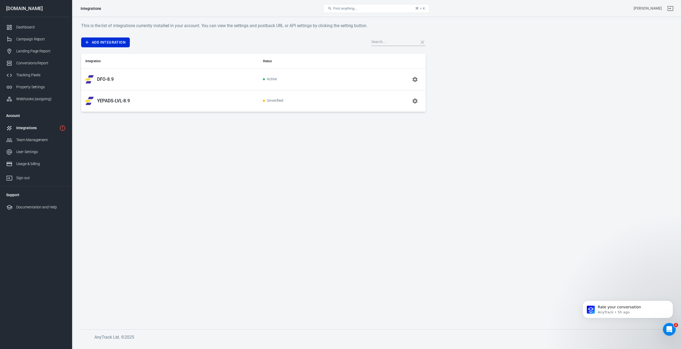
scroll to position [534, 0]
click at [648, 312] on p "AnyTrack • 5h ago" at bounding box center [632, 312] width 69 height 5
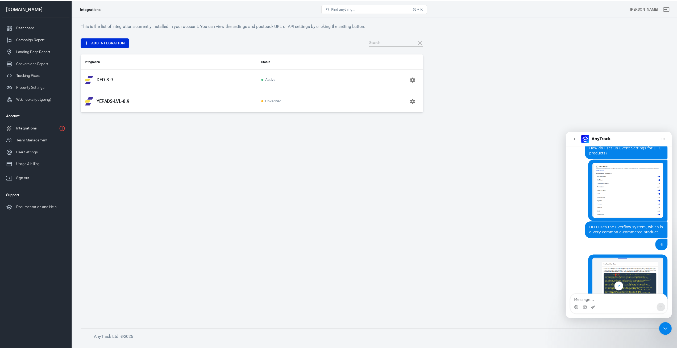
scroll to position [2759, 0]
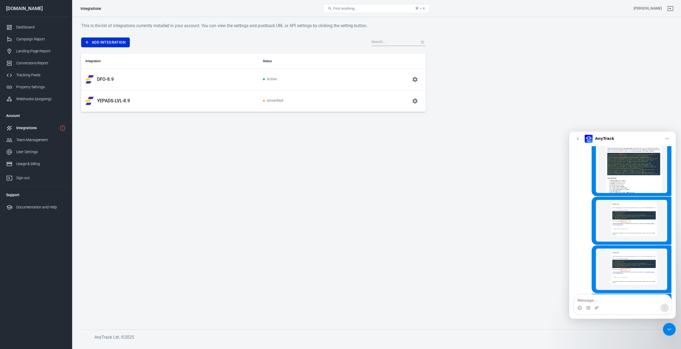
click at [668, 331] on icon "Close Intercom Messenger" at bounding box center [669, 329] width 6 height 6
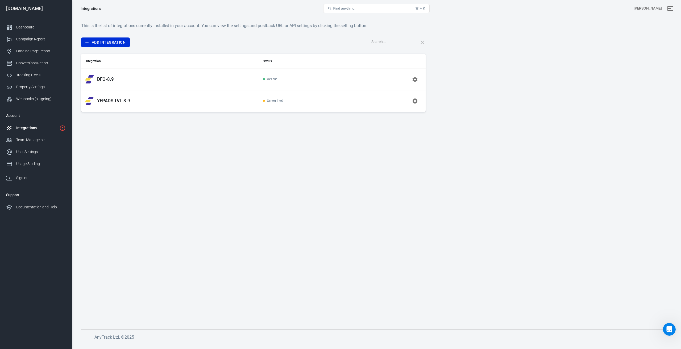
click at [373, 244] on main "This is the list of integrations currently installed in your account. You can v…" at bounding box center [376, 171] width 591 height 299
click at [22, 27] on div "Dashboard" at bounding box center [40, 27] width 49 height 6
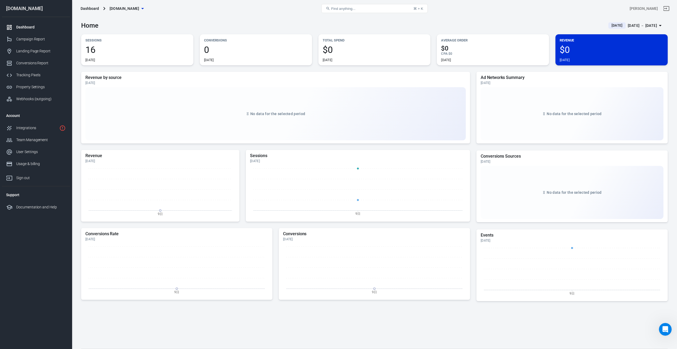
scroll to position [2759, 0]
click at [32, 86] on div "Property Settings" at bounding box center [40, 87] width 49 height 6
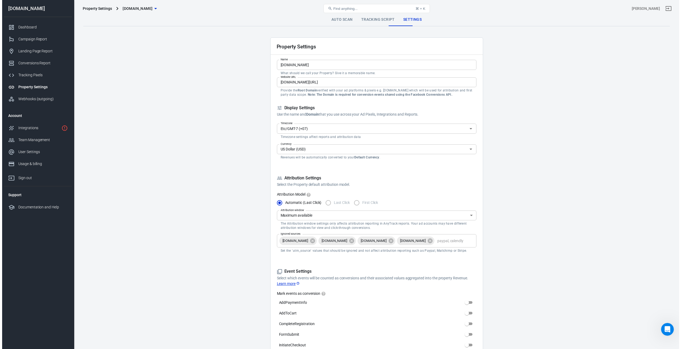
scroll to position [2759, 0]
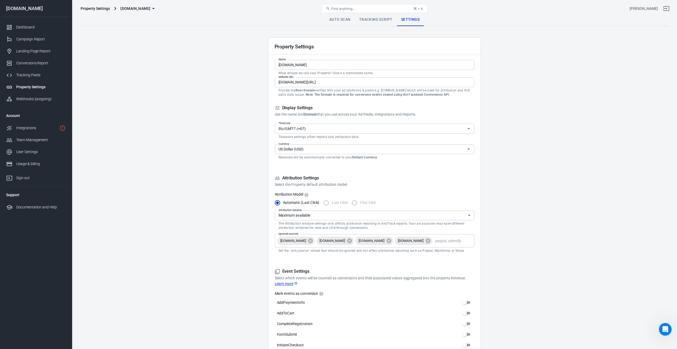
click at [336, 20] on link "Auto Scan" at bounding box center [340, 19] width 30 height 13
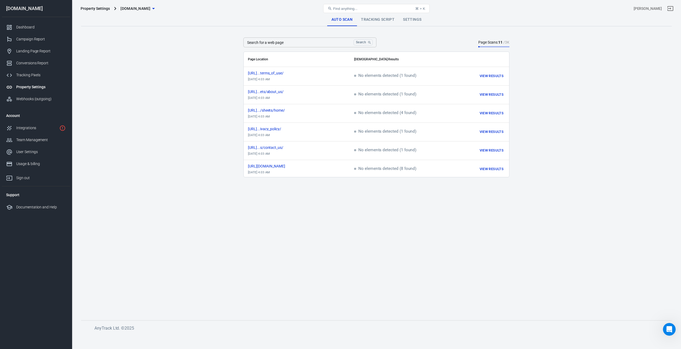
click at [176, 75] on main "Auto Scan Tracking Script Settings Search for a web page Search Search for a we…" at bounding box center [376, 162] width 591 height 299
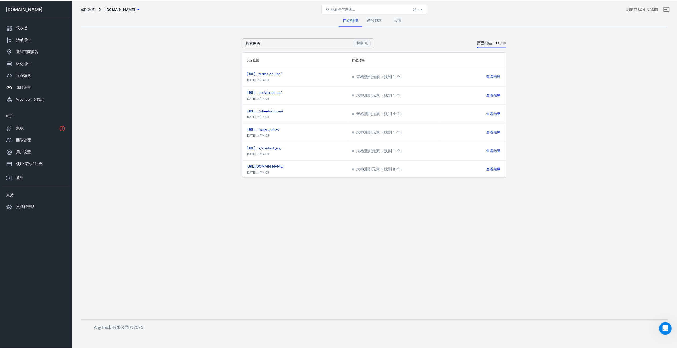
scroll to position [2759, 0]
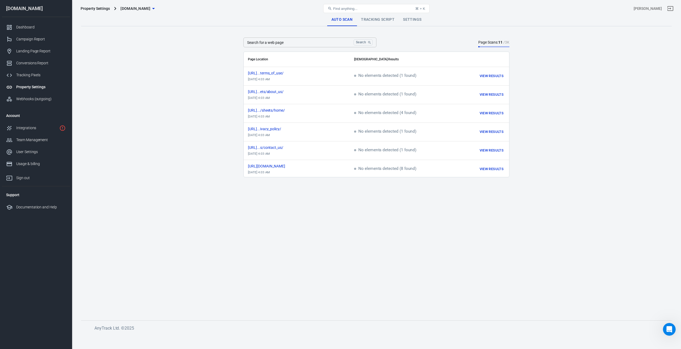
click at [413, 19] on link "Settings" at bounding box center [412, 19] width 27 height 13
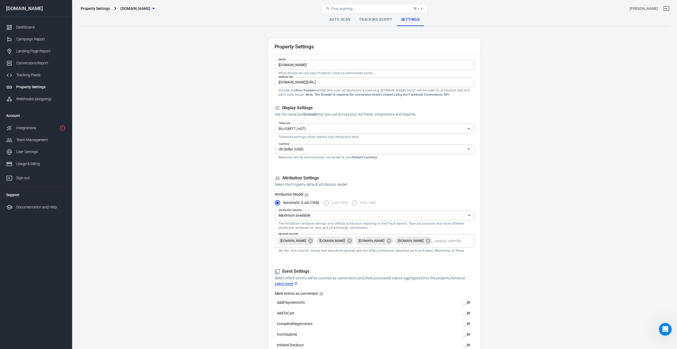
scroll to position [80, 0]
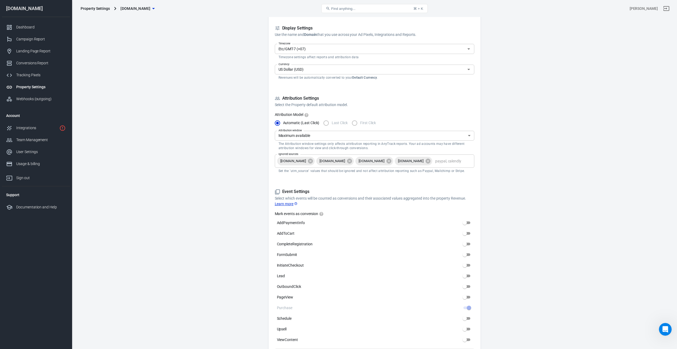
click at [666, 330] on icon "Open Intercom Messenger" at bounding box center [665, 329] width 4 height 4
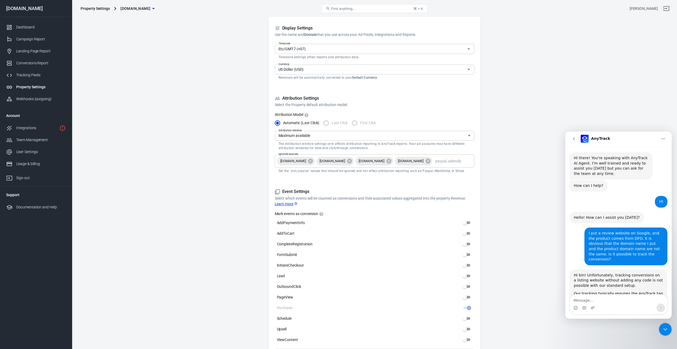
scroll to position [2759, 0]
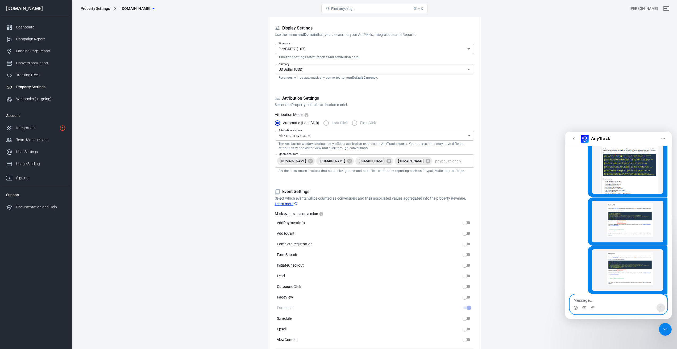
click at [601, 304] on textarea "Message…" at bounding box center [618, 299] width 97 height 9
paste textarea "Currently I have only set up one website, how many websites can I track?"
type textarea "Currently I have only set up one website, how many websites can I track?"
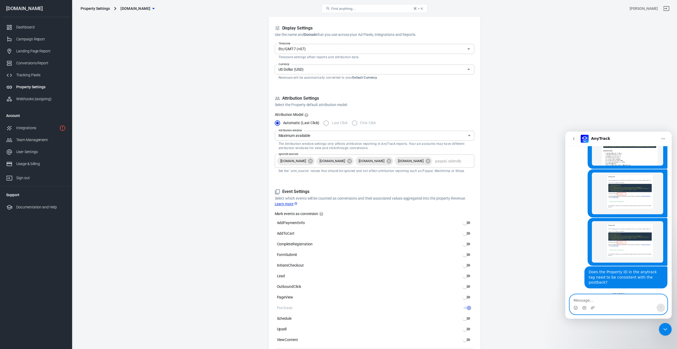
scroll to position [0, 0]
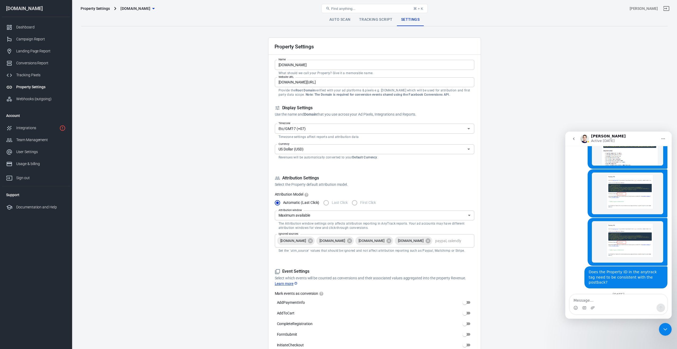
click at [182, 166] on main "Auto Scan Tracking Script Settings Property Settings Name [DOMAIN_NAME] Name Wh…" at bounding box center [374, 353] width 587 height 681
drag, startPoint x: 144, startPoint y: 83, endPoint x: 182, endPoint y: 49, distance: 50.9
click at [181, 49] on main "Auto Scan Tracking Script Settings Property Settings Name [DOMAIN_NAME] Name Wh…" at bounding box center [374, 353] width 587 height 681
click at [98, 10] on div "Property Settings" at bounding box center [95, 8] width 29 height 5
click at [32, 87] on div "Property Settings" at bounding box center [40, 87] width 49 height 6
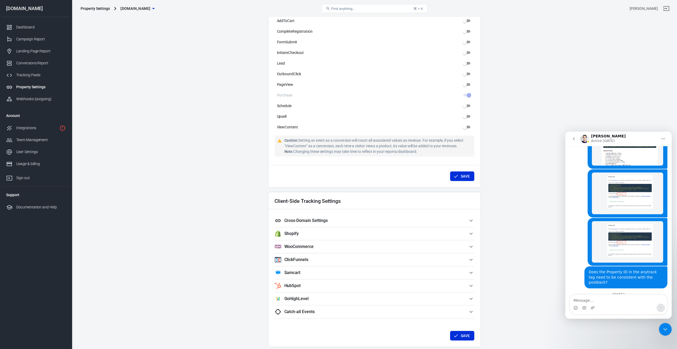
scroll to position [346, 0]
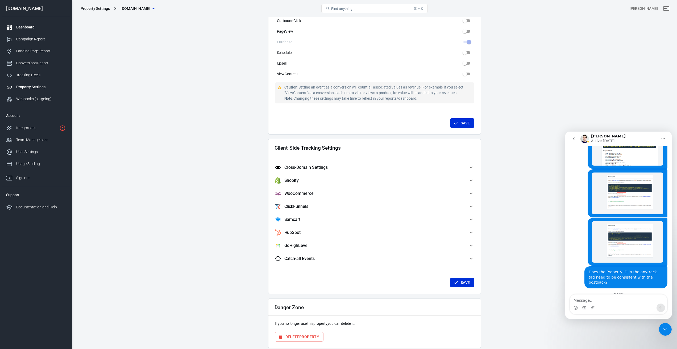
click at [25, 24] on link "Dashboard" at bounding box center [36, 27] width 68 height 12
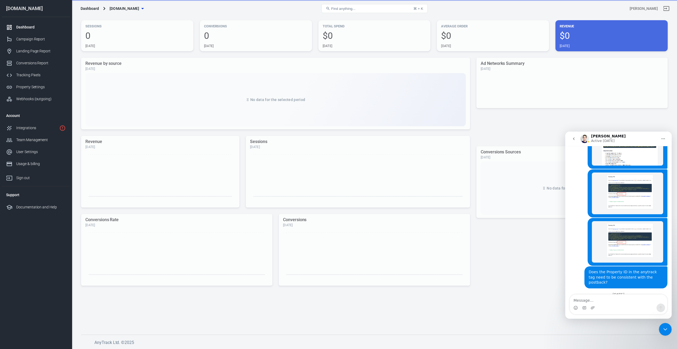
scroll to position [14, 0]
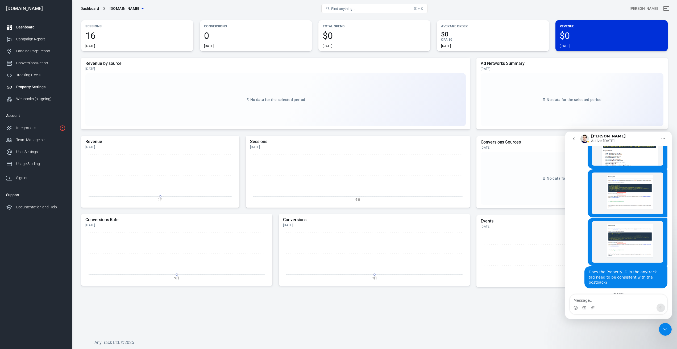
click at [36, 86] on div "Property Settings" at bounding box center [40, 87] width 49 height 6
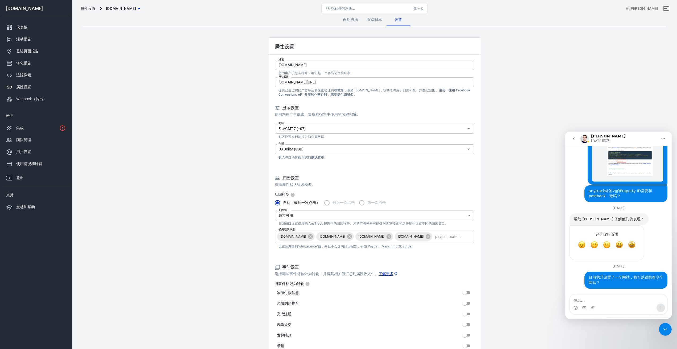
click at [24, 88] on font "属性设置" at bounding box center [23, 87] width 15 height 4
click at [373, 19] on font "跟踪脚本" at bounding box center [374, 20] width 15 height 4
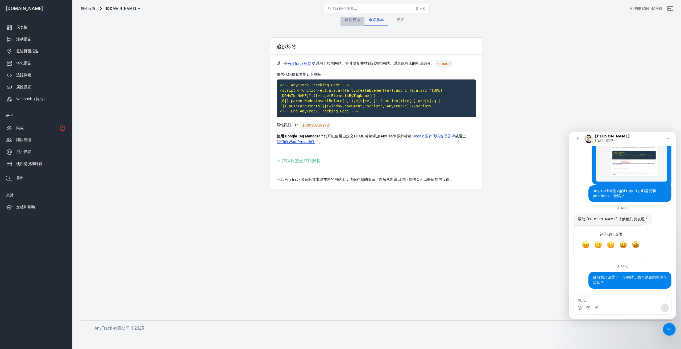
click at [353, 19] on font "自动扫描" at bounding box center [352, 20] width 15 height 4
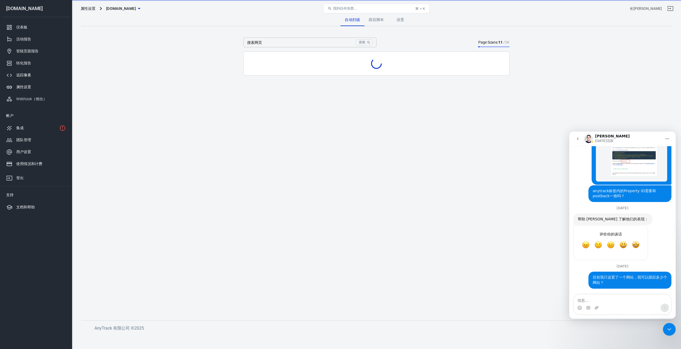
click at [398, 22] on font "设置" at bounding box center [401, 20] width 8 height 4
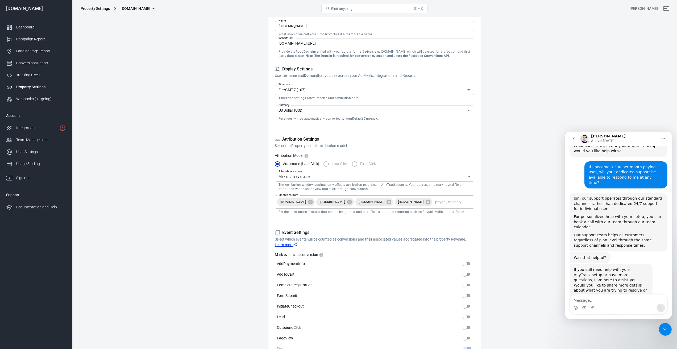
scroll to position [2788, 0]
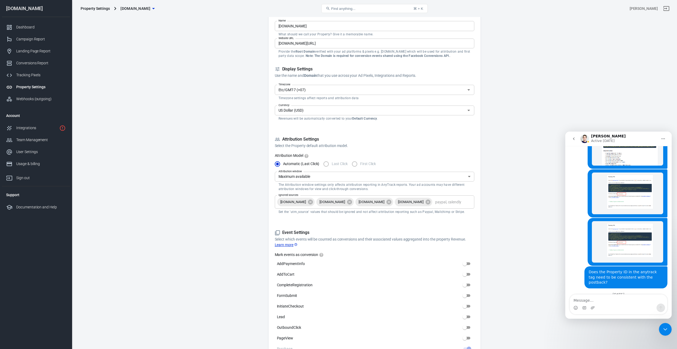
click at [207, 45] on main "Auto Scan Tracking Script Settings Property Settings Name [DOMAIN_NAME] Name Wh…" at bounding box center [374, 314] width 587 height 681
